Goal: Information Seeking & Learning: Stay updated

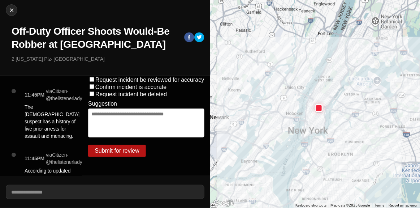
scroll to position [822, 0]
